Goal: Navigation & Orientation: Find specific page/section

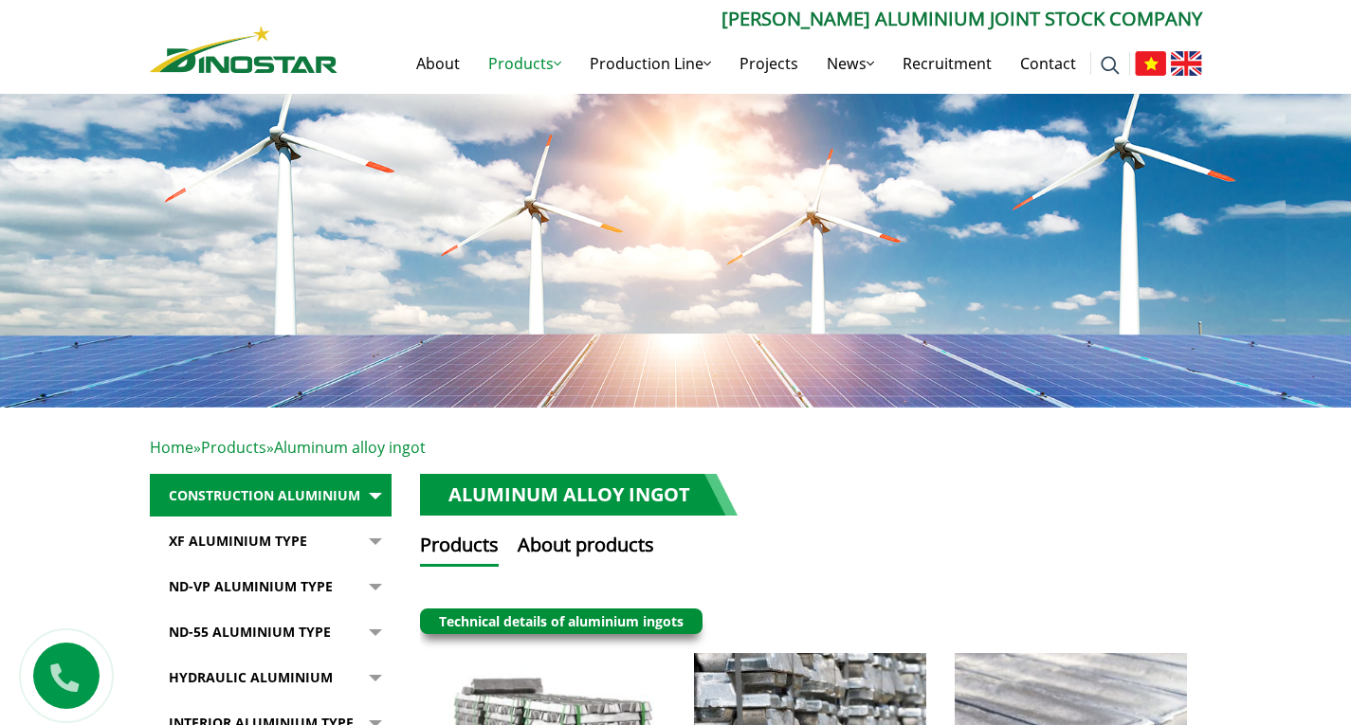
click at [1188, 69] on img at bounding box center [1185, 63] width 31 height 25
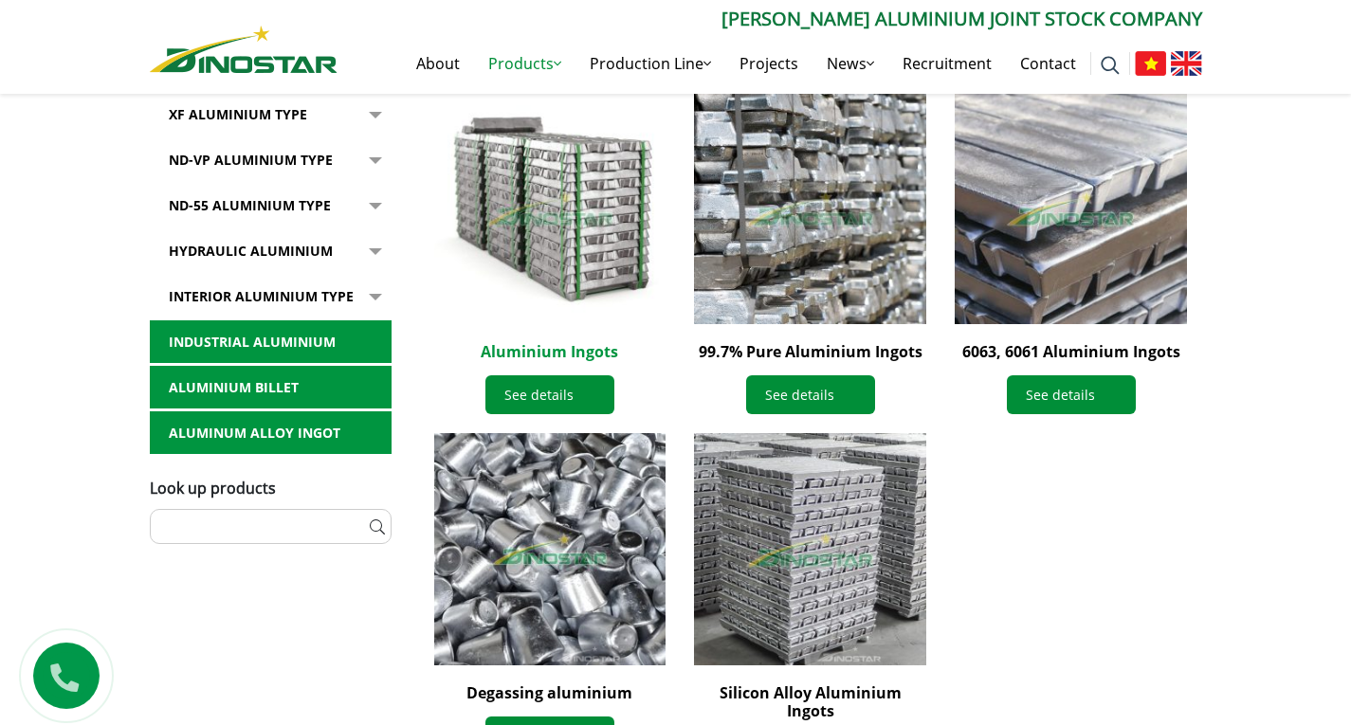
scroll to position [569, 0]
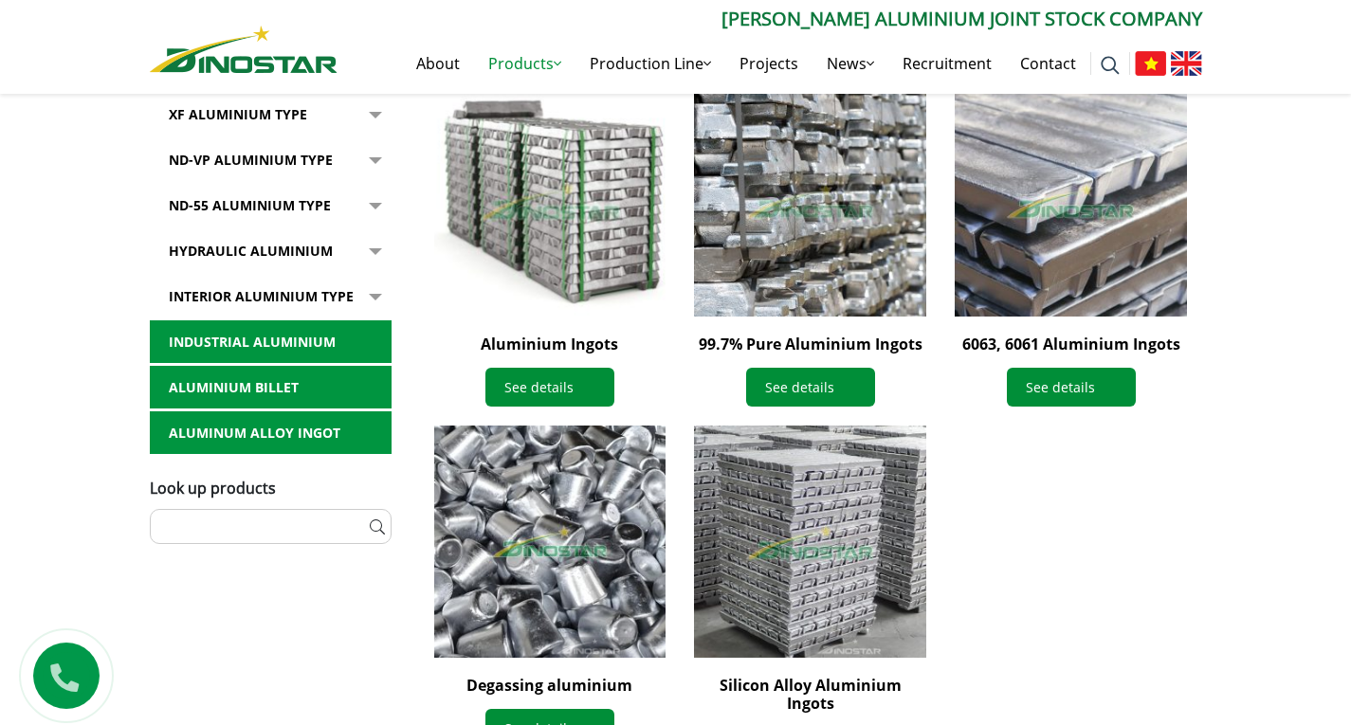
click at [580, 266] on img at bounding box center [549, 200] width 255 height 255
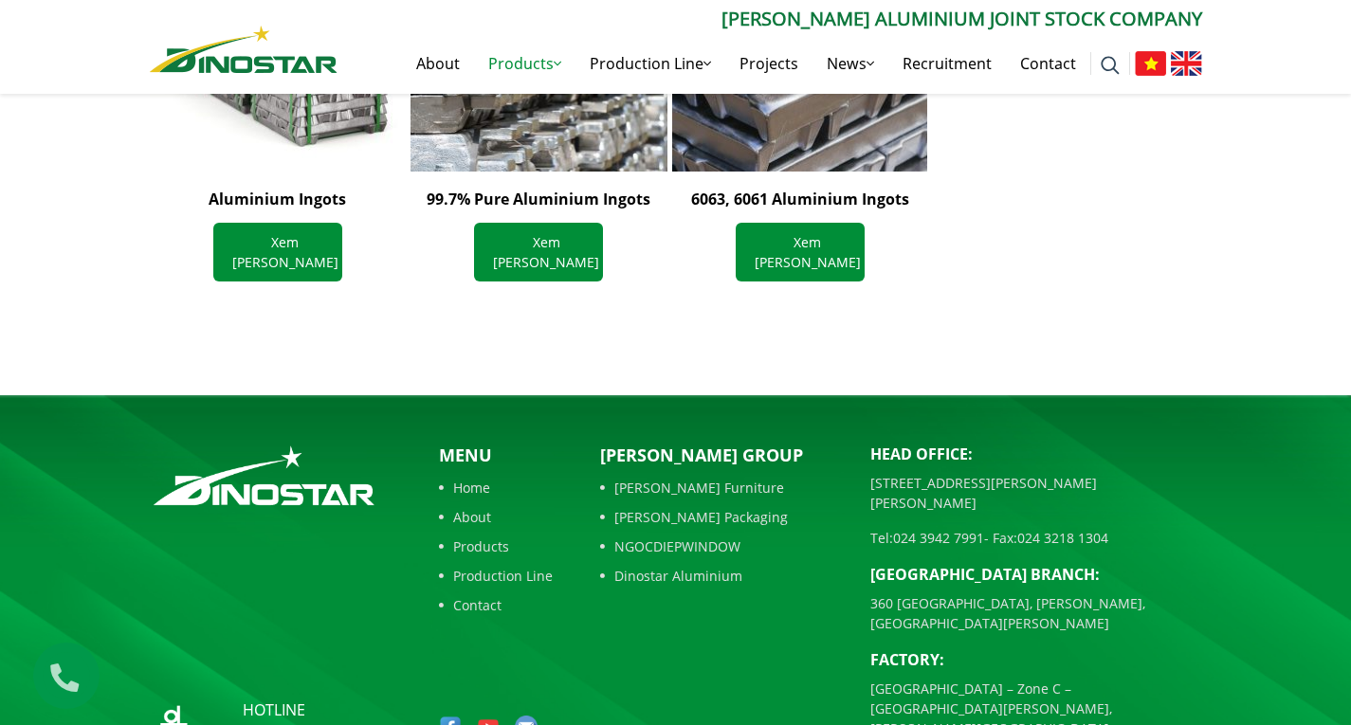
scroll to position [1932, 0]
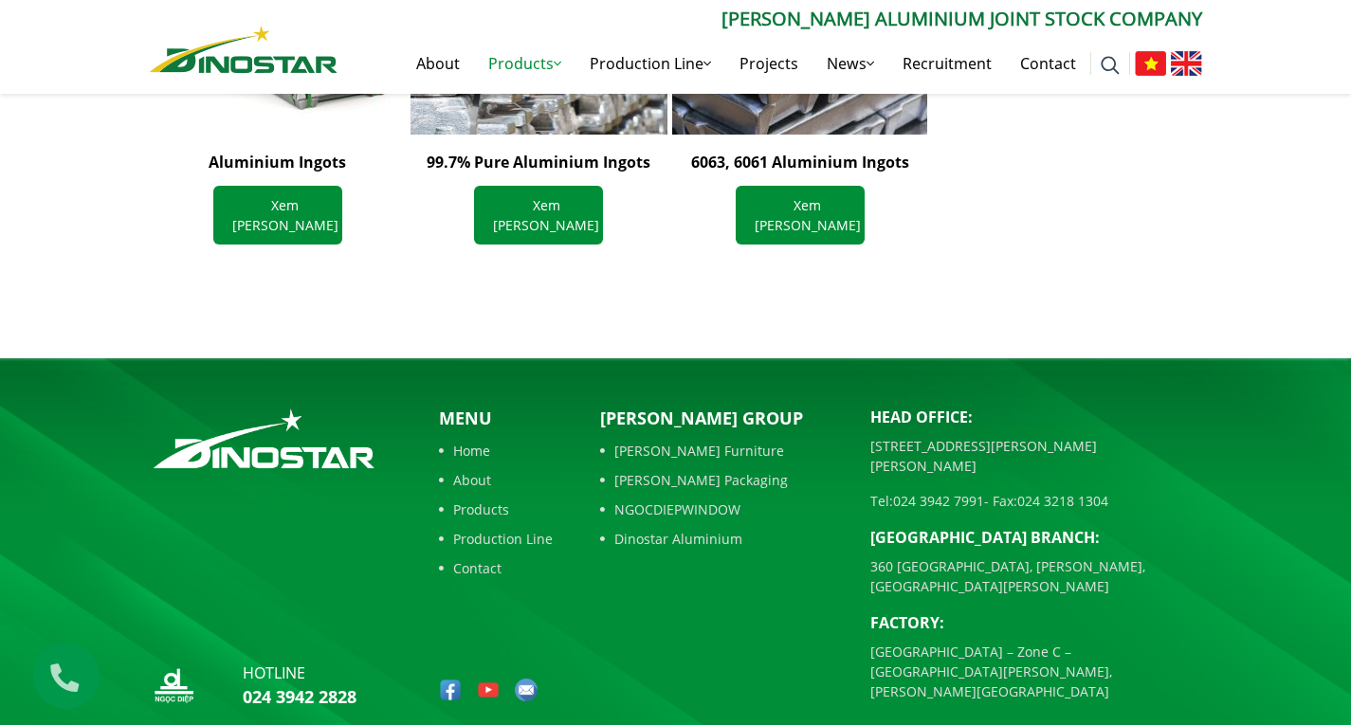
click at [475, 441] on link "Home" at bounding box center [496, 451] width 114 height 20
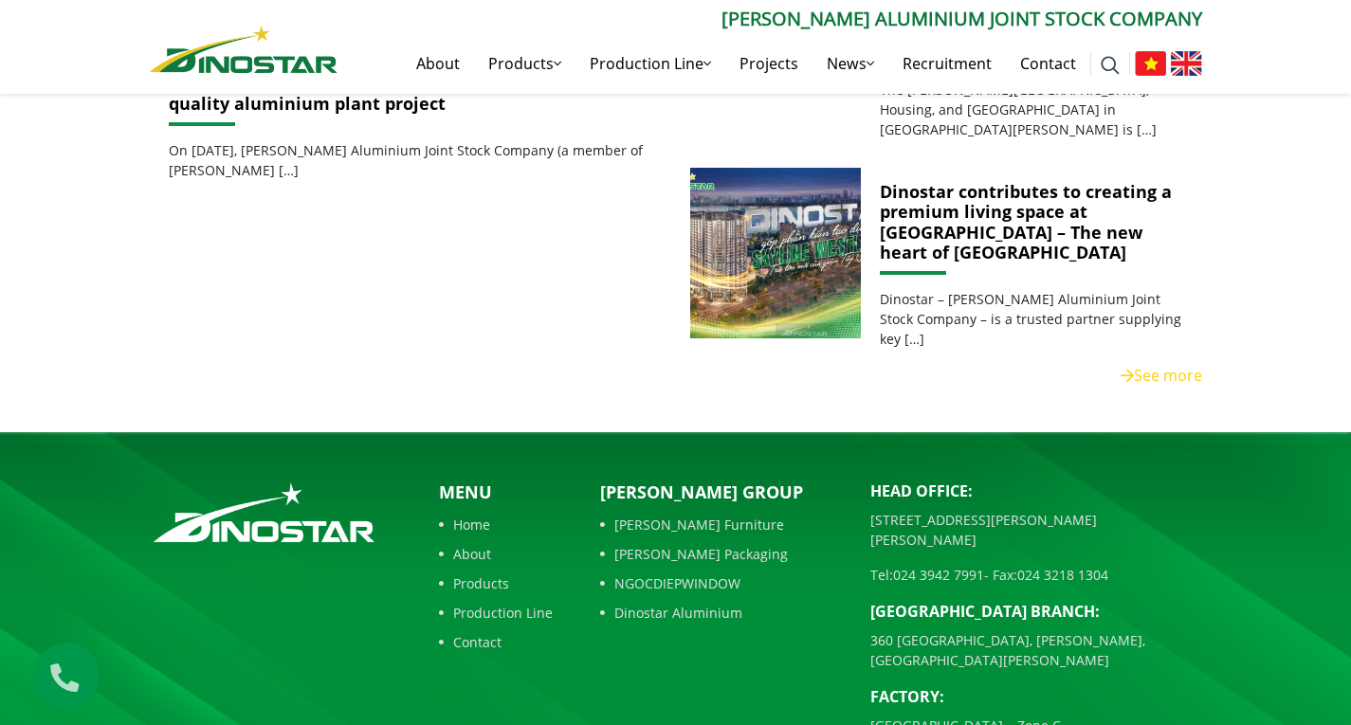
scroll to position [1043, 0]
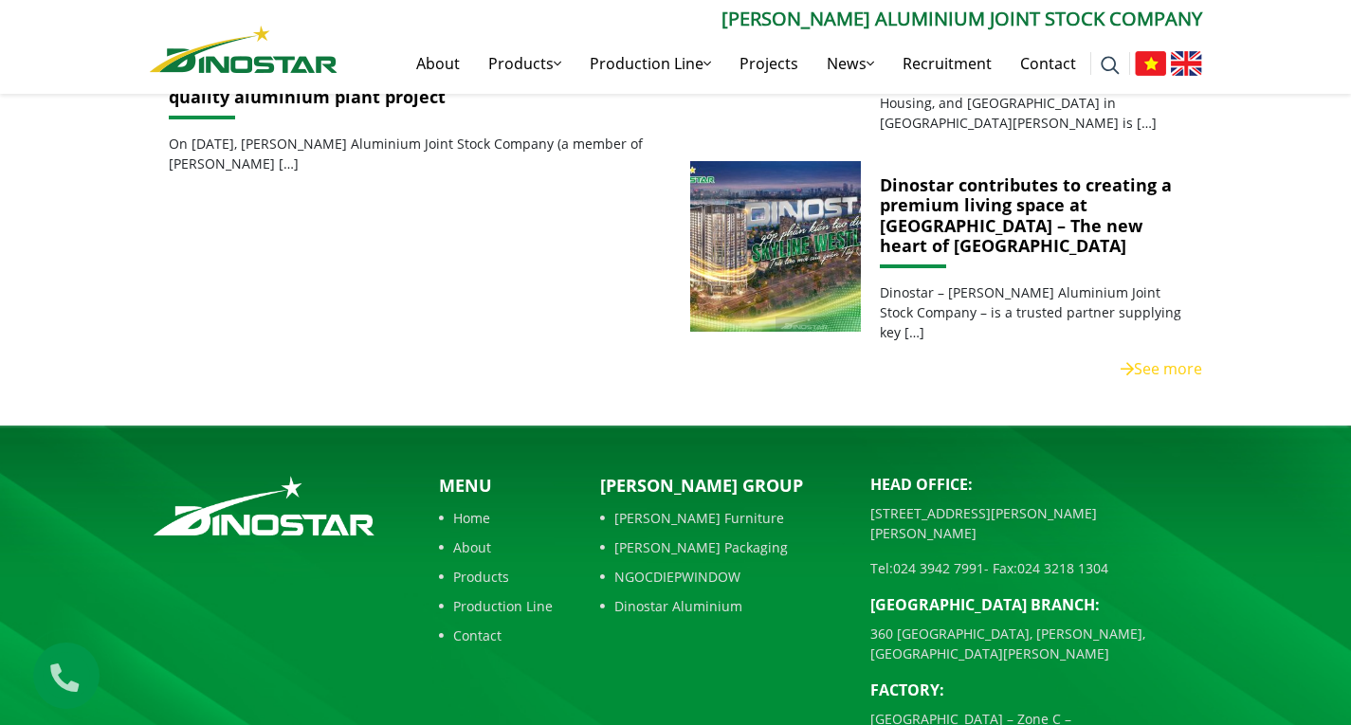
click at [459, 537] on link "About" at bounding box center [496, 547] width 114 height 20
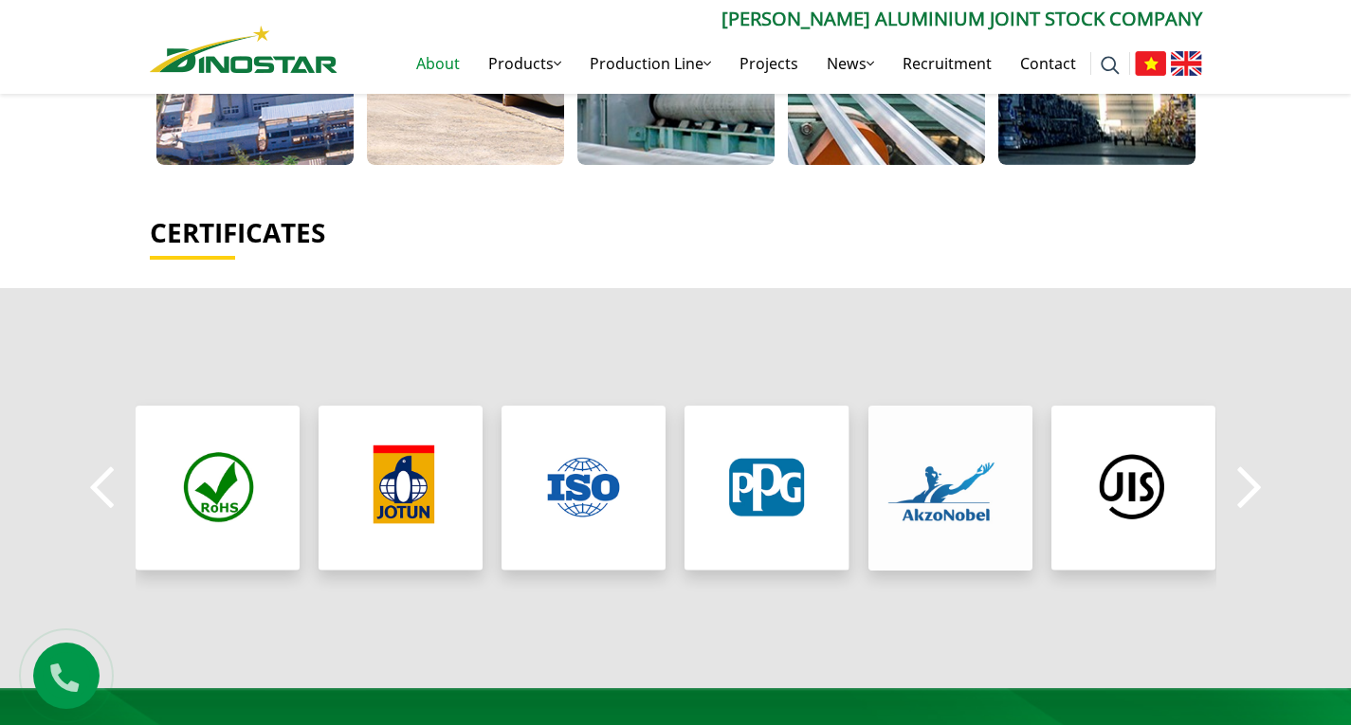
scroll to position [1422, 0]
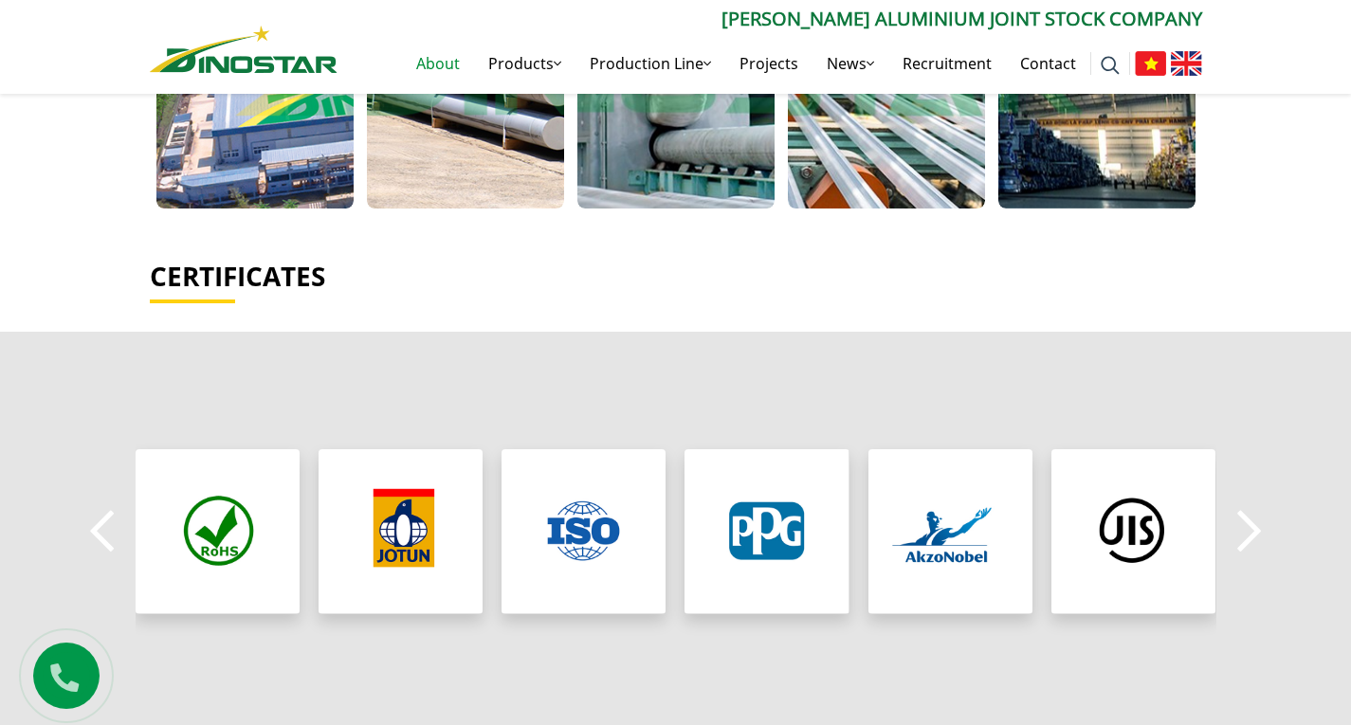
click at [1240, 499] on button "Next" at bounding box center [1249, 532] width 38 height 66
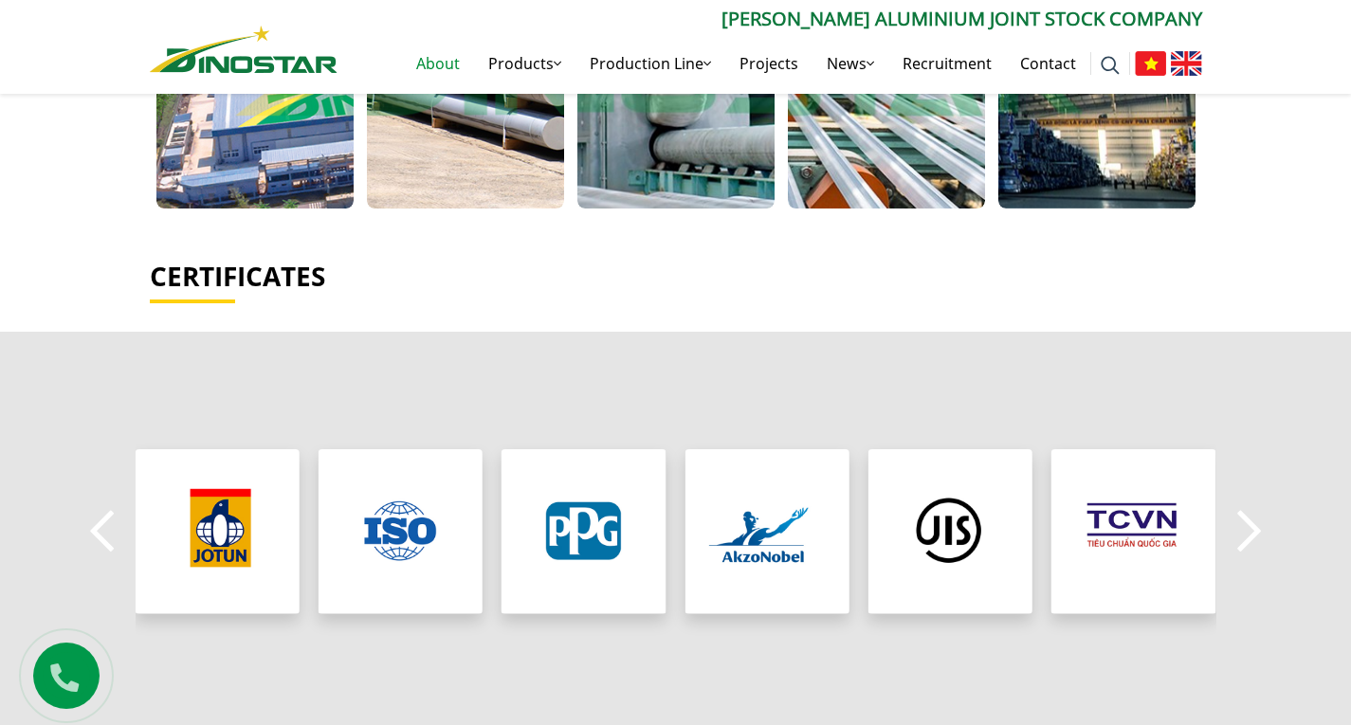
click at [1240, 499] on button "Next" at bounding box center [1249, 532] width 38 height 66
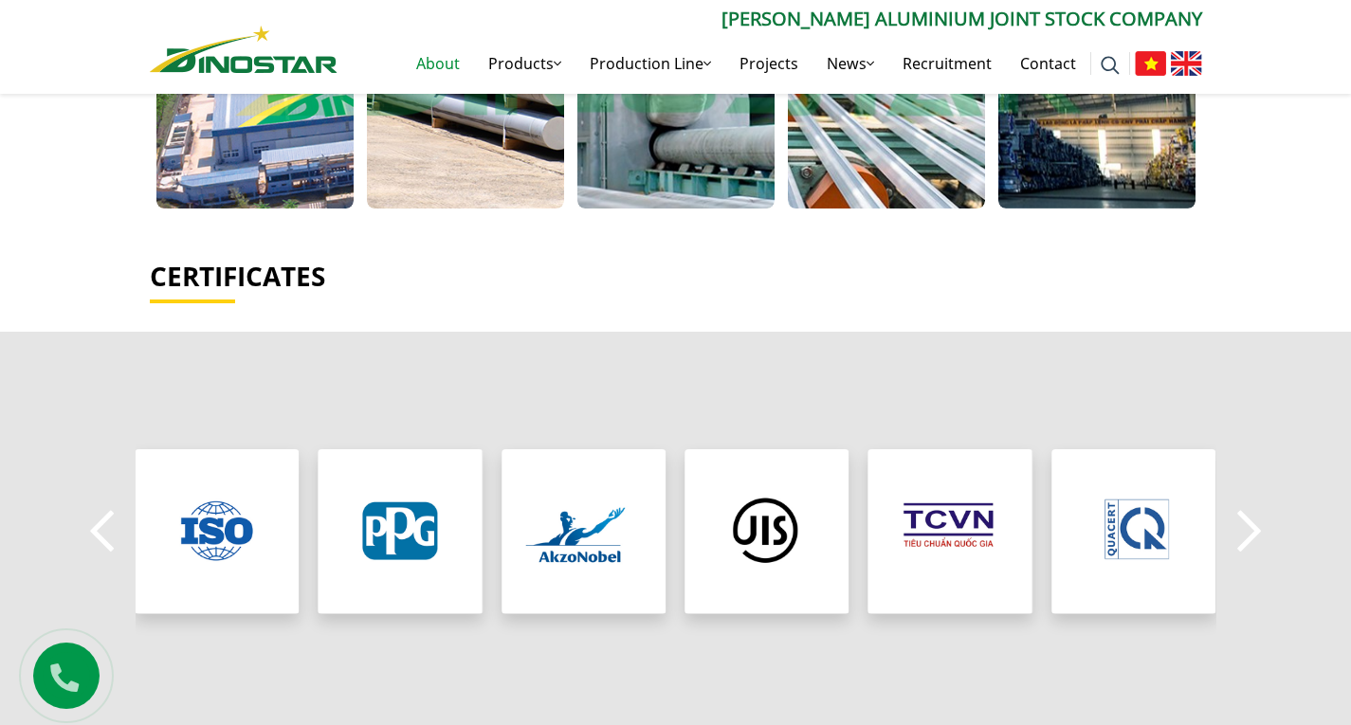
click at [1240, 499] on button "Next" at bounding box center [1249, 532] width 38 height 66
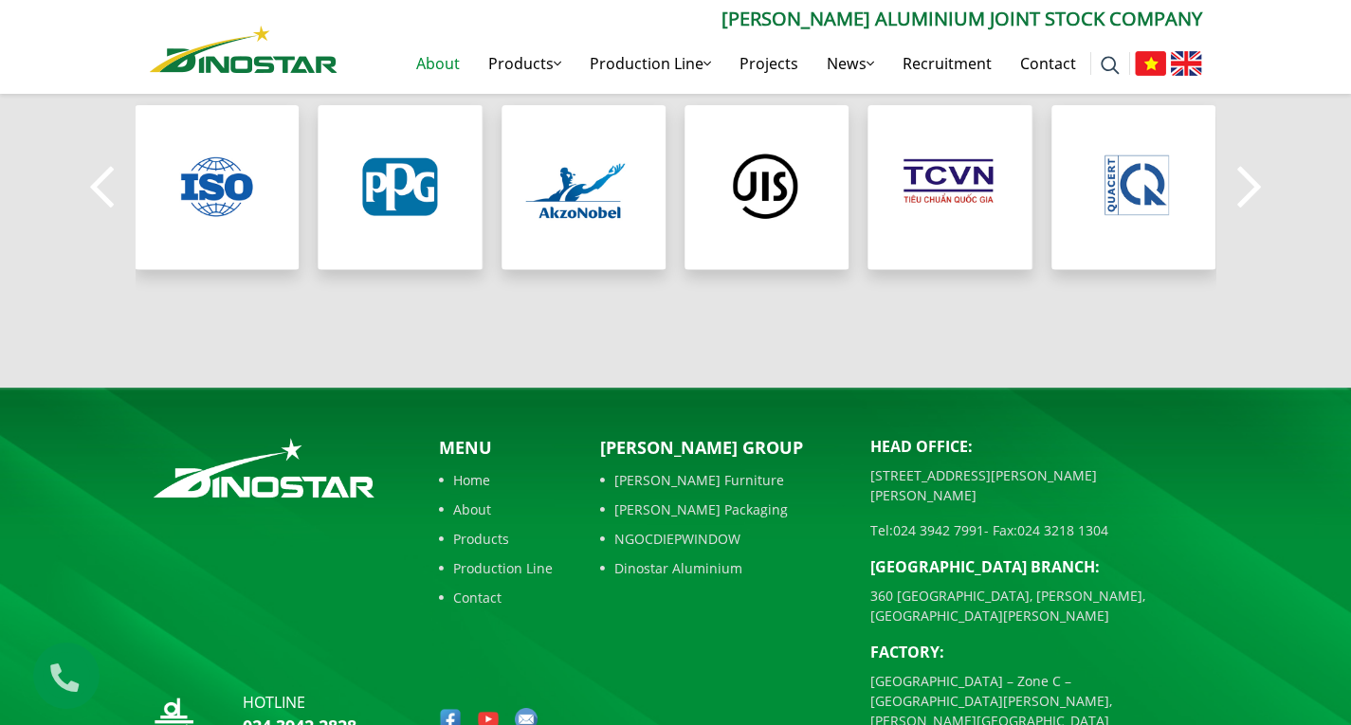
scroll to position [1769, 0]
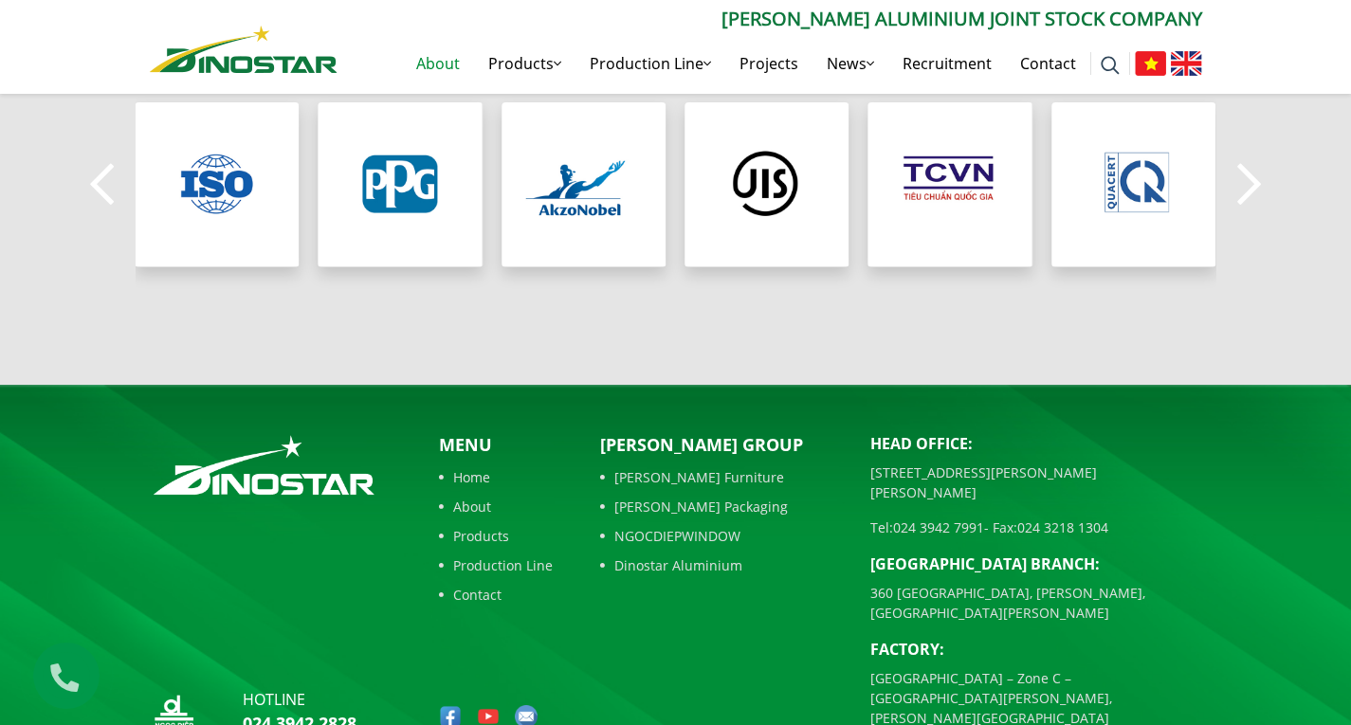
click at [678, 555] on link "Dinostar Aluminium" at bounding box center [721, 565] width 242 height 20
